Goal: Information Seeking & Learning: Find specific fact

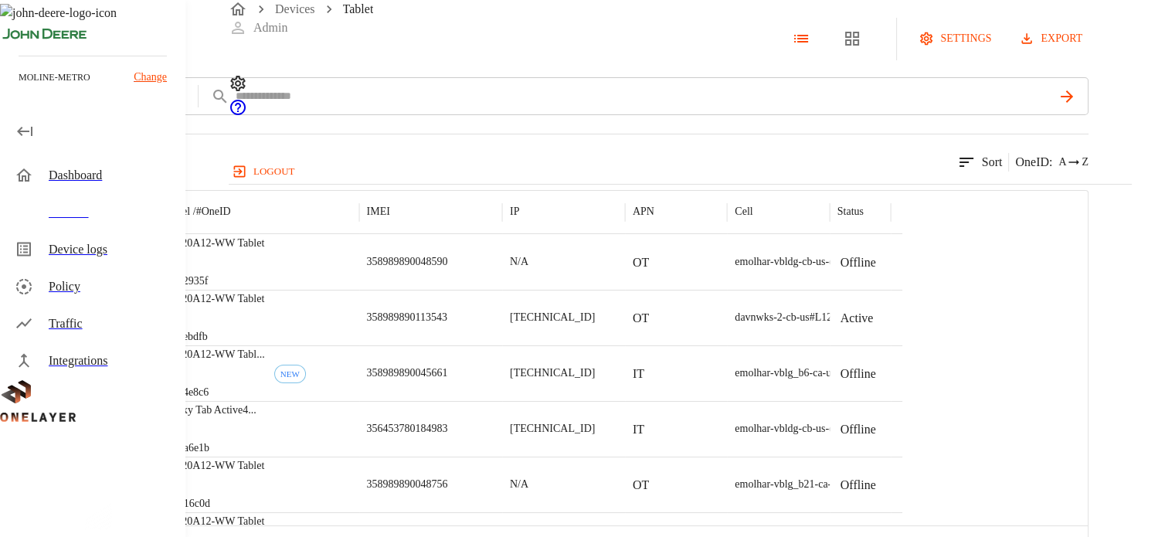
click at [265, 251] on p "LN920A12-WW Tablet" at bounding box center [213, 243] width 103 height 15
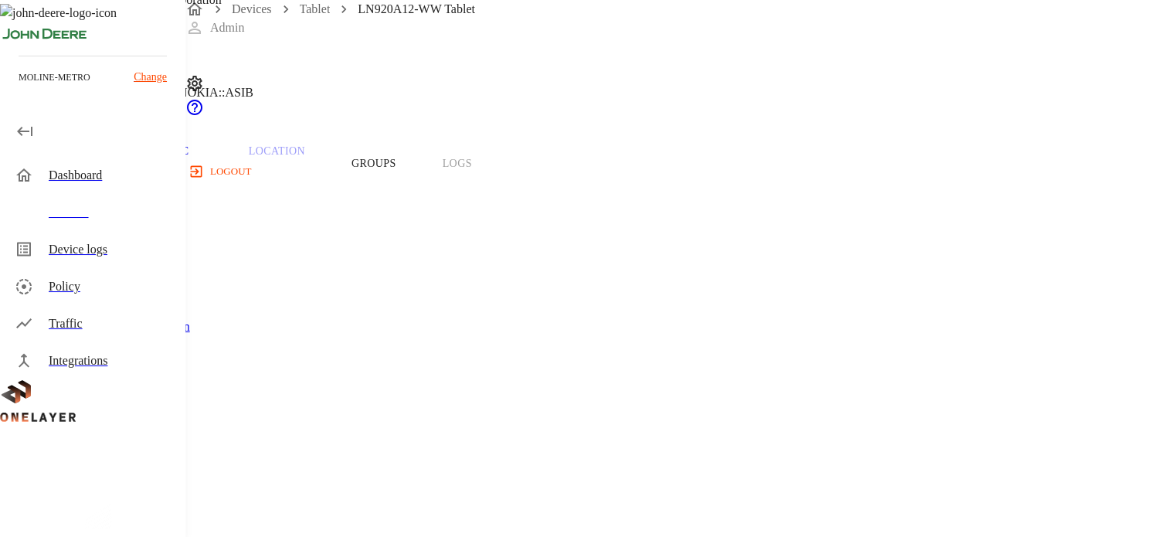
scroll to position [77, 0]
drag, startPoint x: 442, startPoint y: 296, endPoint x: 416, endPoint y: 284, distance: 28.7
click at [155, 348] on span "LN920A12-WW Tablet" at bounding box center [95, 354] width 117 height 13
copy span "LN920A12-WW Tablet"
click at [130, 531] on span "358989890048590" at bounding box center [83, 537] width 93 height 13
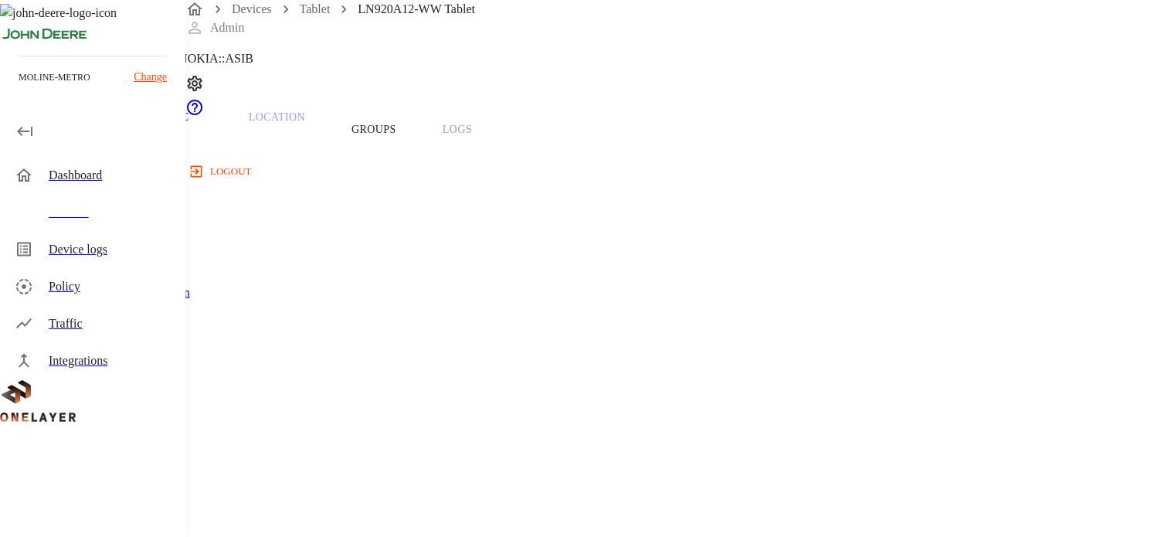
drag, startPoint x: 414, startPoint y: 376, endPoint x: 469, endPoint y: 381, distance: 55.1
click at [130, 531] on span "358989890048590" at bounding box center [83, 537] width 93 height 13
copy span "358989890"
drag, startPoint x: 414, startPoint y: 281, endPoint x: 464, endPoint y: 281, distance: 50.2
click at [155, 348] on span "LN920A12-WW Tablet" at bounding box center [95, 354] width 117 height 13
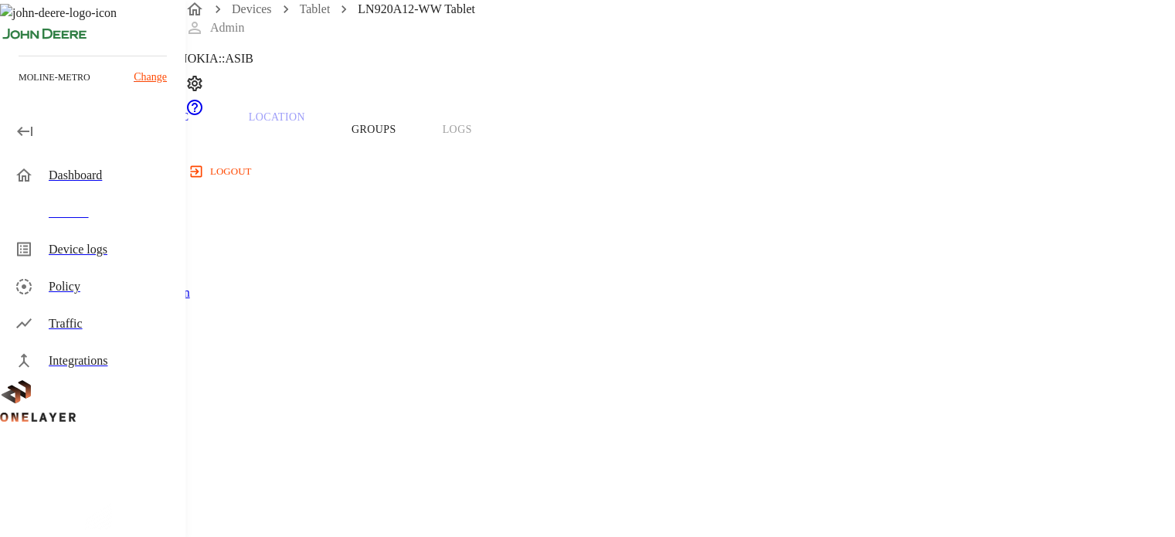
copy span "LN920A12"
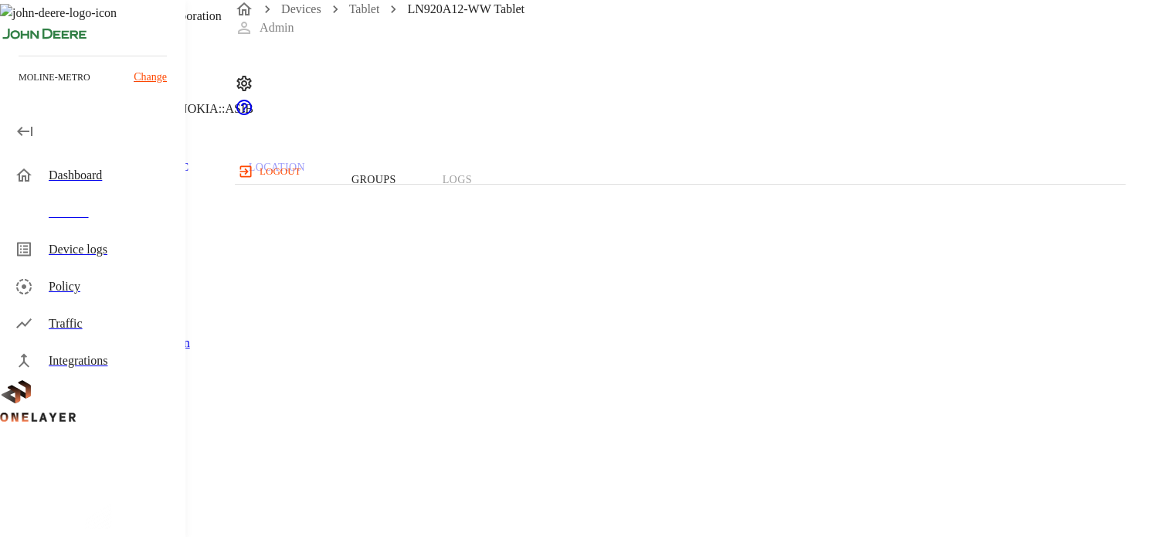
scroll to position [0, 0]
click at [312, 15] on link "Devices" at bounding box center [301, 8] width 40 height 13
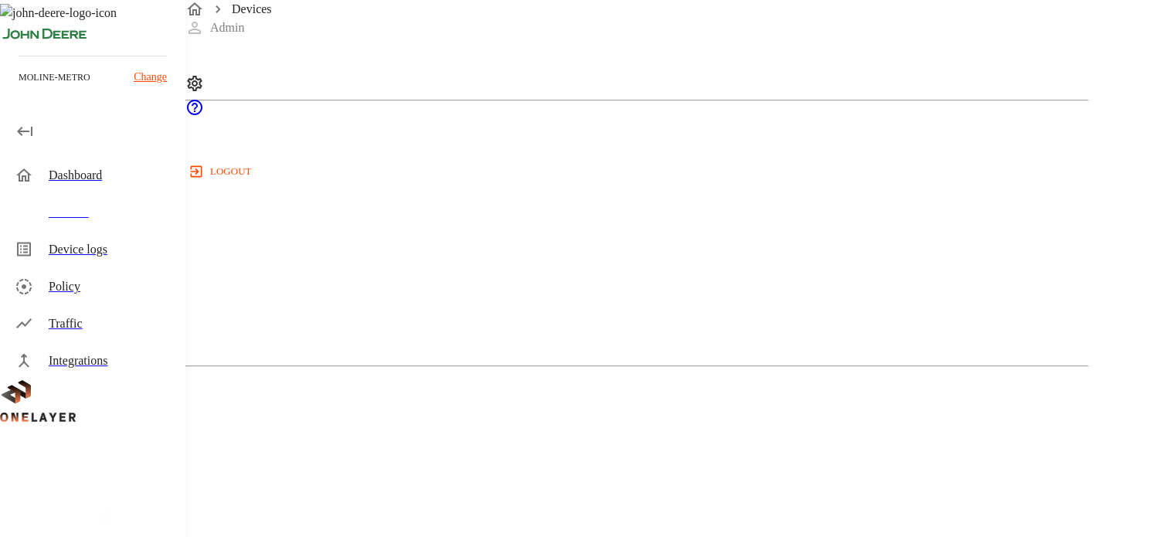
scroll to position [386, 0]
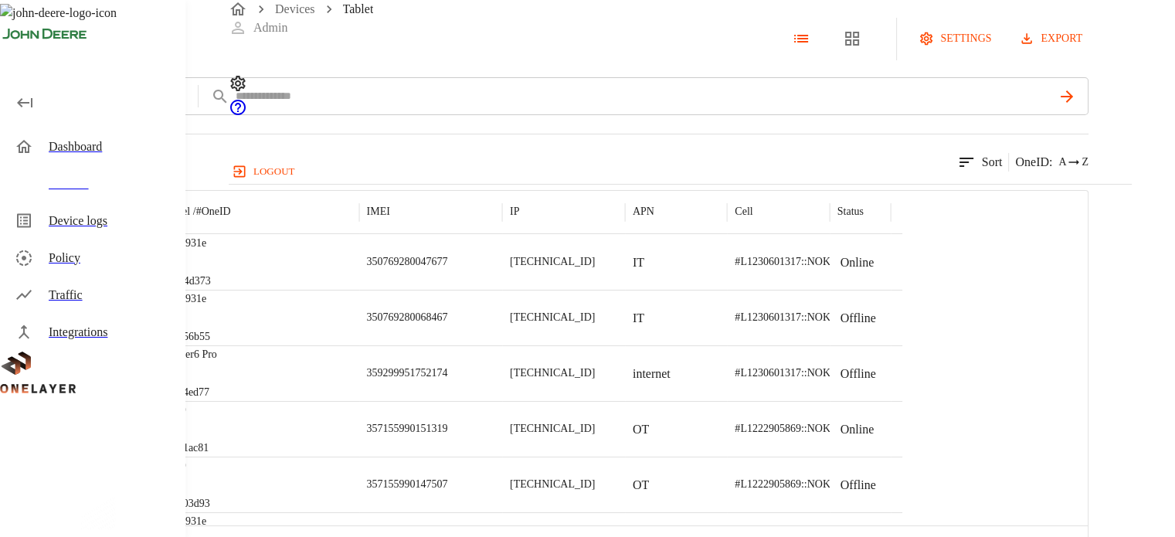
click at [211, 251] on p "DW5931e" at bounding box center [186, 243] width 49 height 15
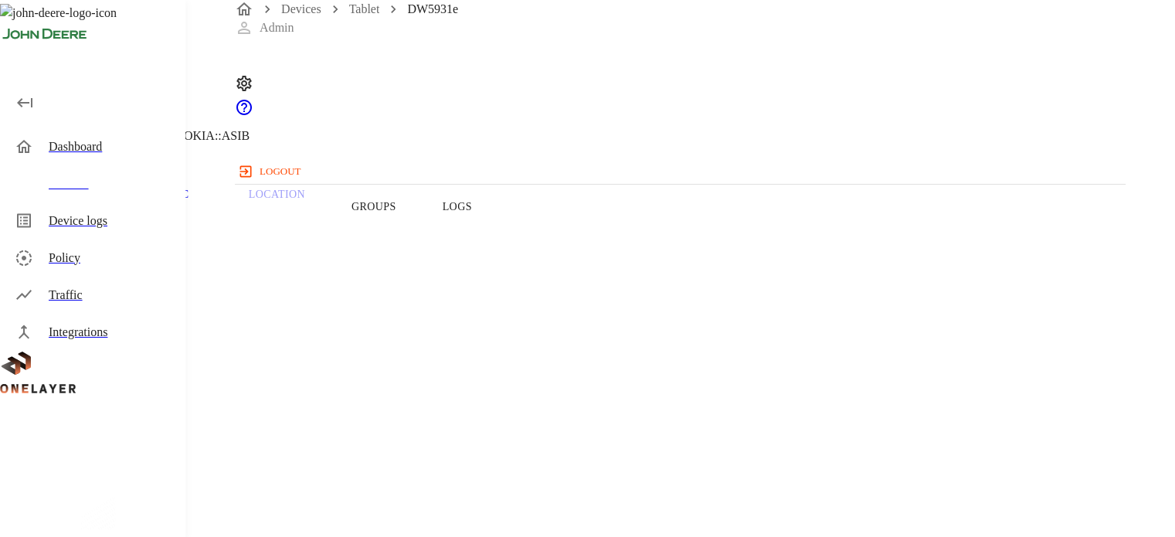
drag, startPoint x: 416, startPoint y: 341, endPoint x: 461, endPoint y: 349, distance: 45.5
click at [88, 425] on span "DW5931e" at bounding box center [62, 431] width 51 height 13
copy span "DW5931e"
drag, startPoint x: 414, startPoint y: 420, endPoint x: 462, endPoint y: 423, distance: 48.0
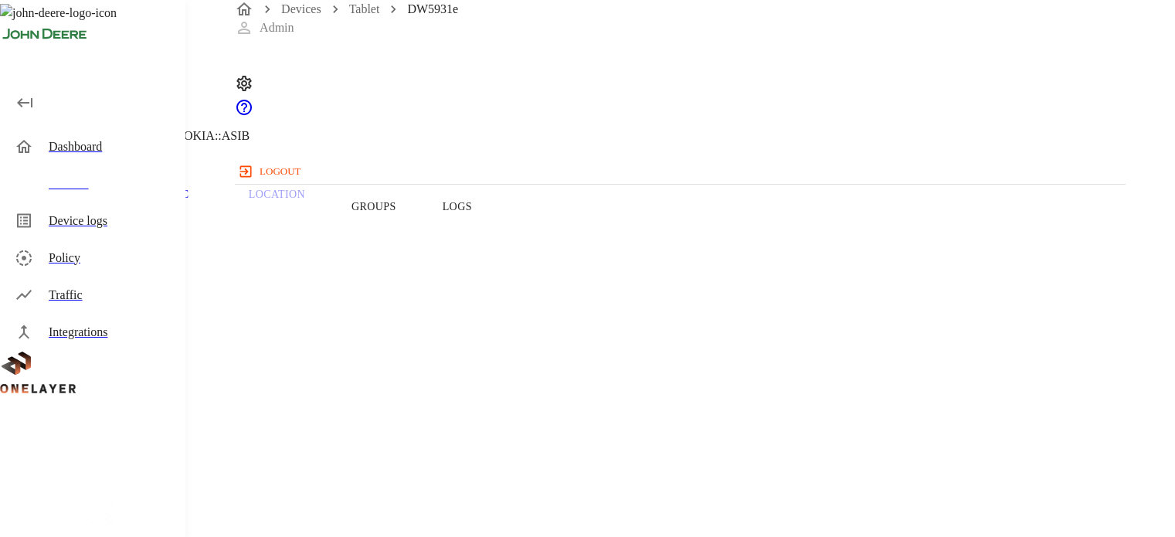
copy span "35076928"
click at [308, 15] on link "Devices" at bounding box center [301, 8] width 40 height 13
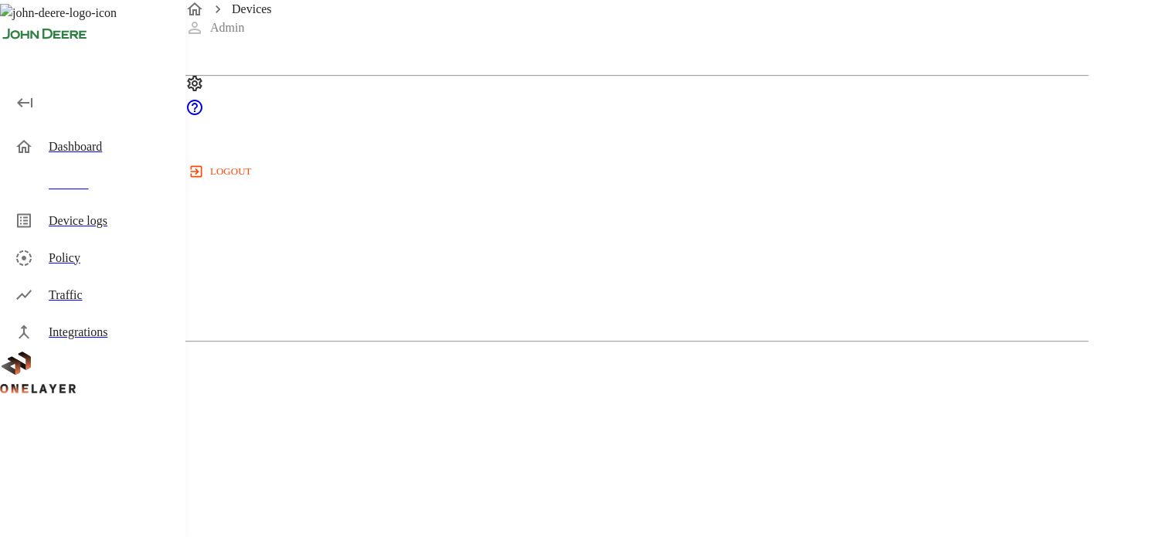
scroll to position [383, 0]
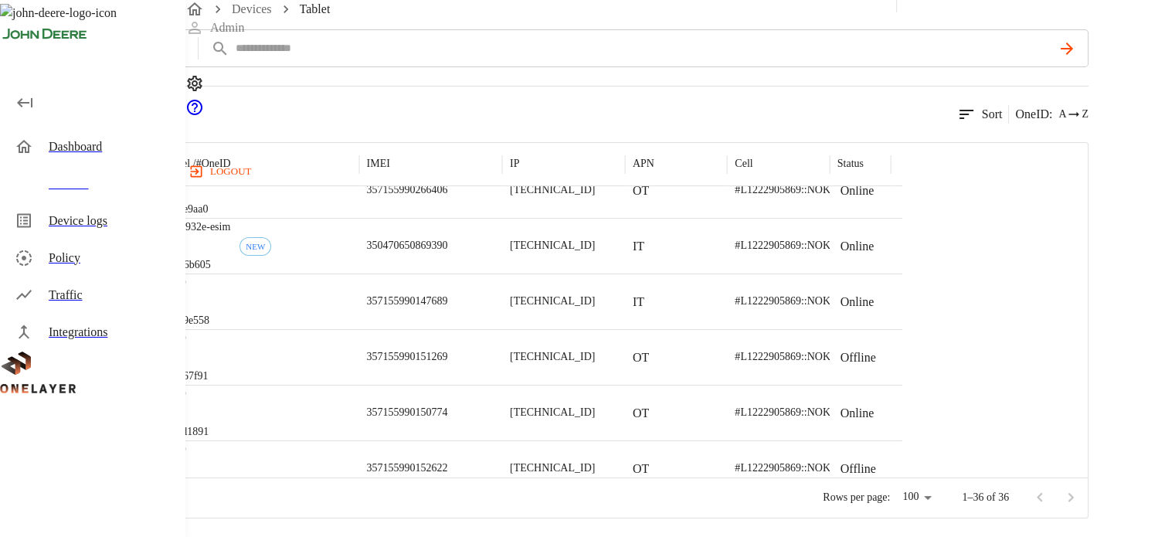
scroll to position [336, 0]
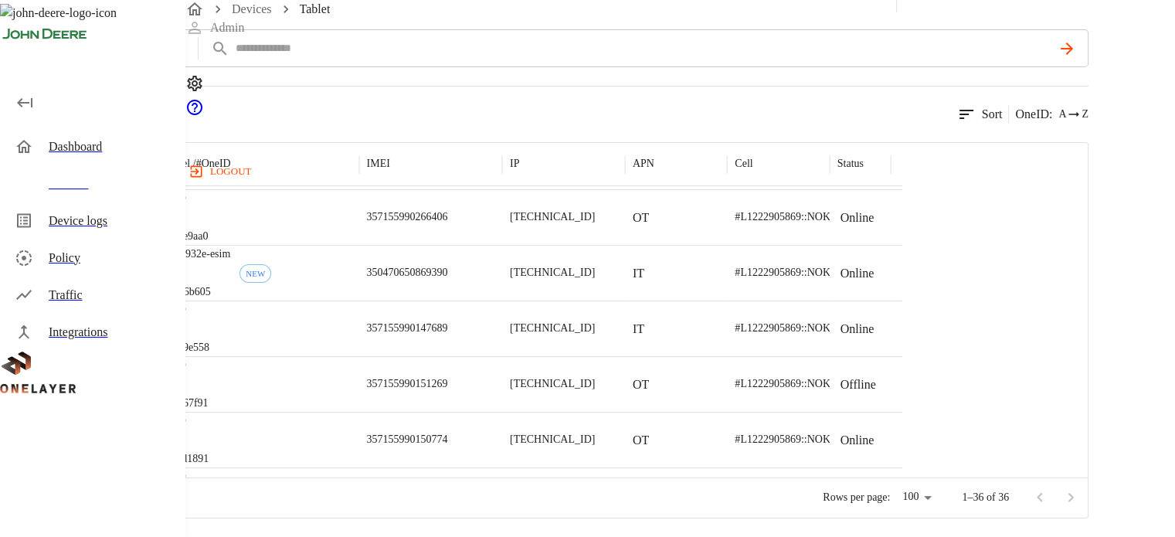
click at [359, 273] on div "DW5932e-esim #3056b605 NEW" at bounding box center [257, 273] width 205 height 56
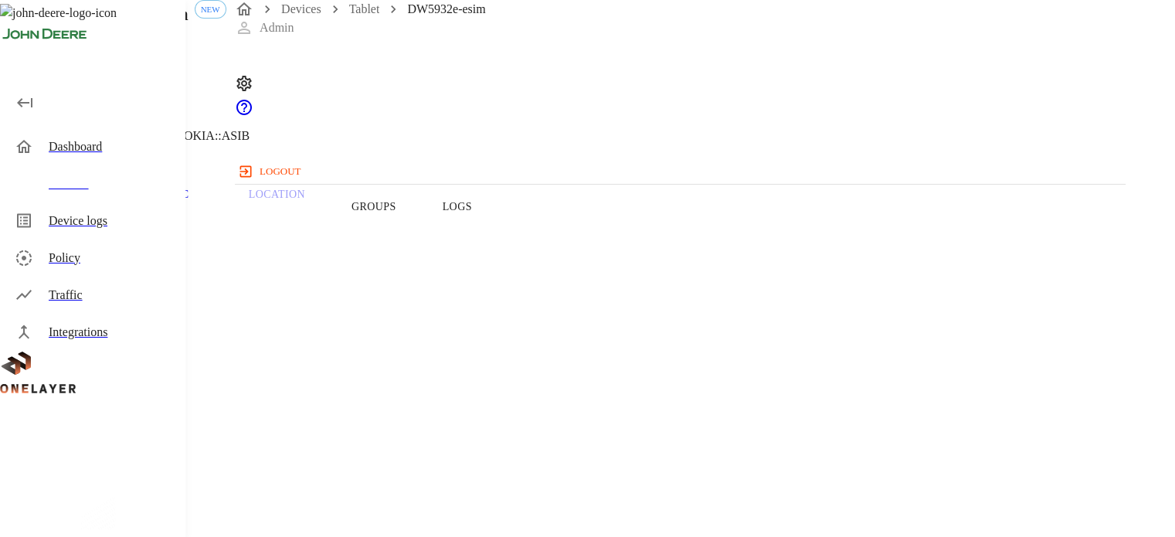
drag, startPoint x: 414, startPoint y: 421, endPoint x: 464, endPoint y: 420, distance: 49.5
copy span "35047065"
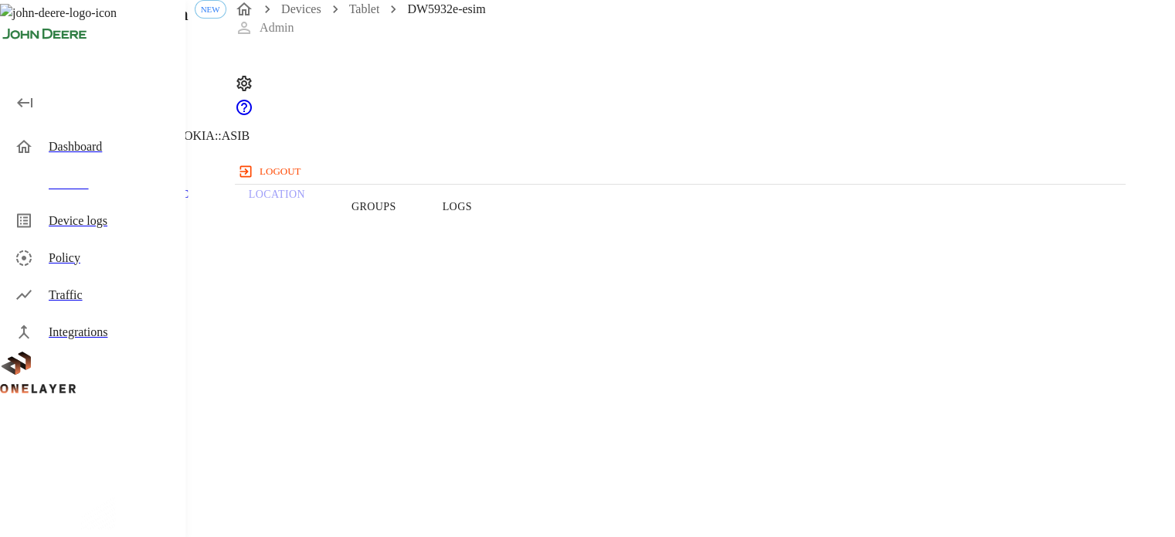
drag, startPoint x: 470, startPoint y: 418, endPoint x: 410, endPoint y: 411, distance: 60.7
copy span "350470650"
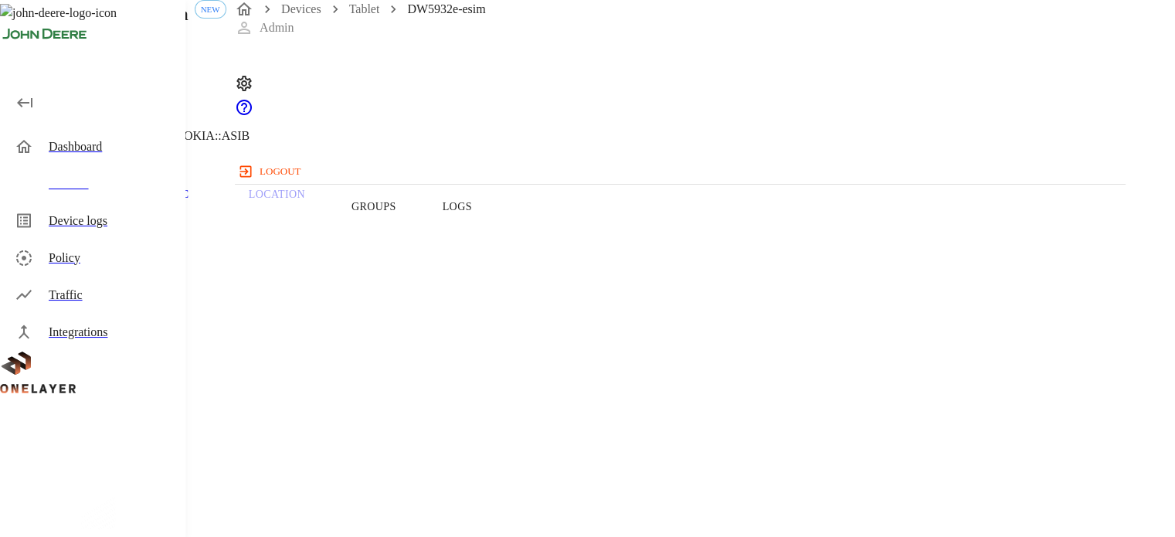
drag, startPoint x: 414, startPoint y: 340, endPoint x: 488, endPoint y: 340, distance: 73.4
click at [115, 425] on span "DW5932e-esim" at bounding box center [76, 431] width 78 height 13
copy span "DW5932e-esim"
click at [357, 15] on link "Tablet" at bounding box center [364, 8] width 31 height 13
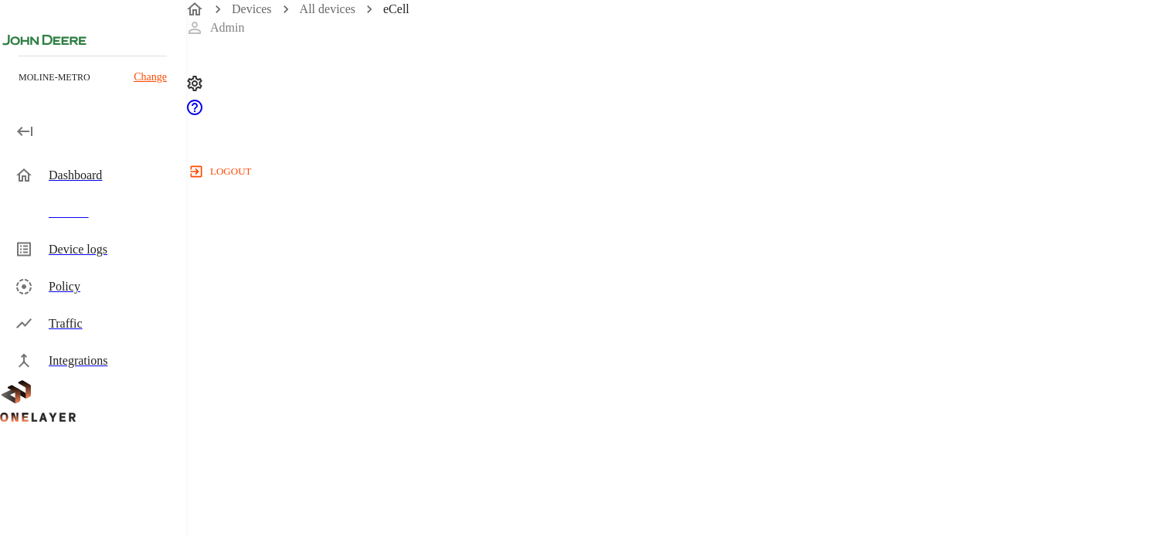
scroll to position [148, 0]
